Goal: Information Seeking & Learning: Learn about a topic

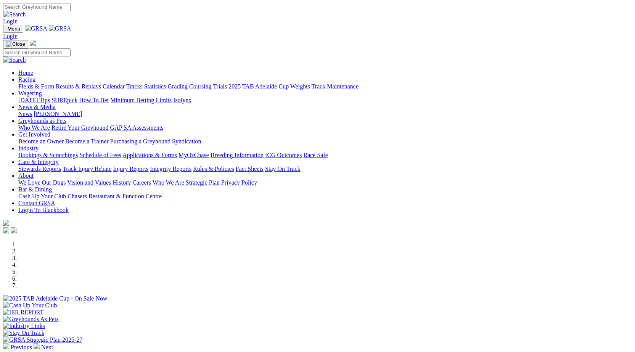
scroll to position [206, 0]
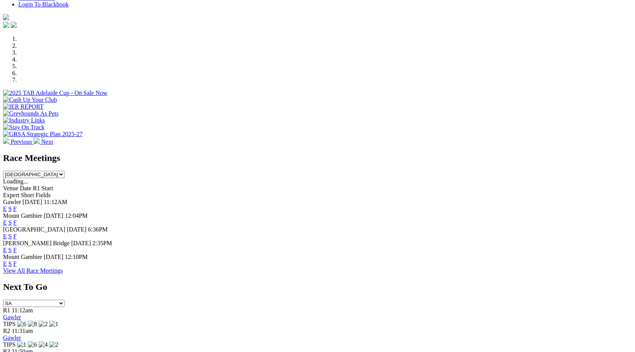
click at [17, 206] on link "F" at bounding box center [14, 209] width 3 height 6
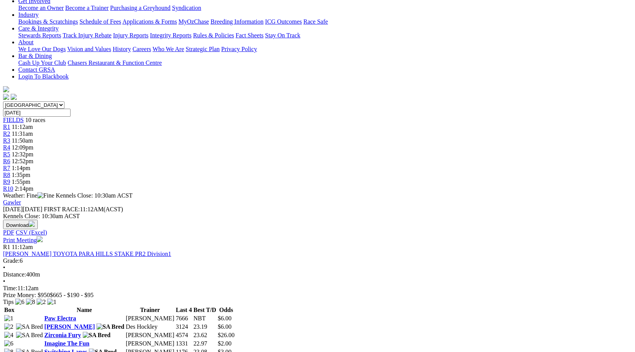
scroll to position [159, 0]
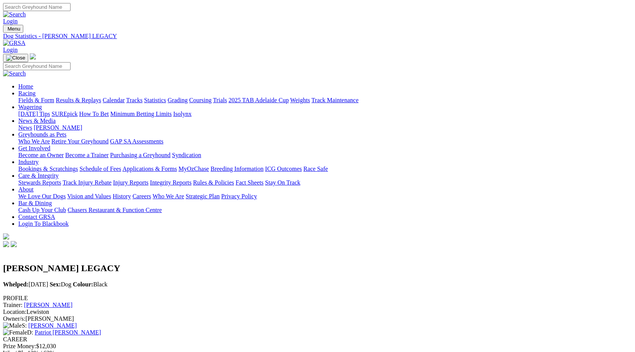
click at [72, 302] on link "[PERSON_NAME]" at bounding box center [48, 305] width 48 height 6
